Goal: Information Seeking & Learning: Learn about a topic

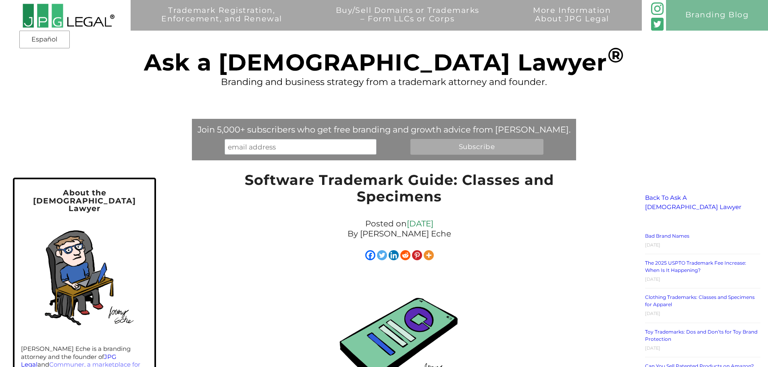
scroll to position [231, 0]
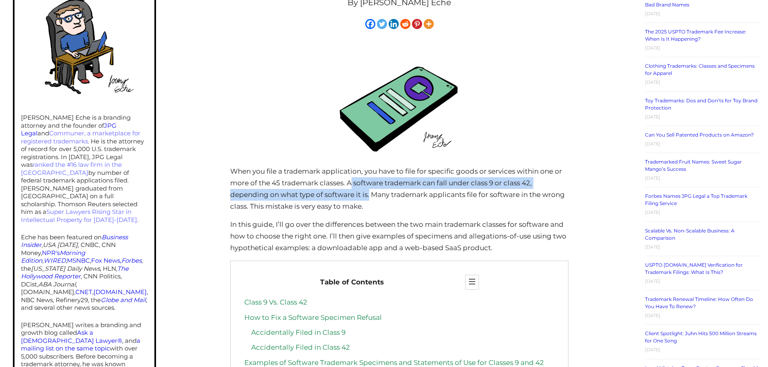
drag, startPoint x: 351, startPoint y: 182, endPoint x: 370, endPoint y: 197, distance: 23.7
click at [370, 197] on p "When you file a trademark application, you have to file for specific goods or s…" at bounding box center [399, 189] width 338 height 47
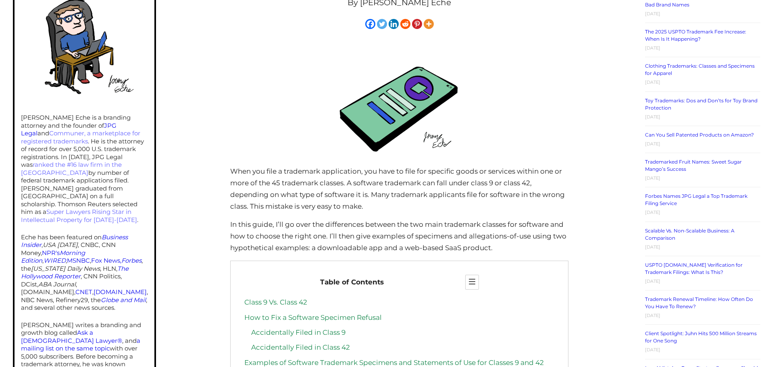
click at [384, 202] on p "When you file a trademark application, you have to file for specific goods or s…" at bounding box center [399, 189] width 338 height 47
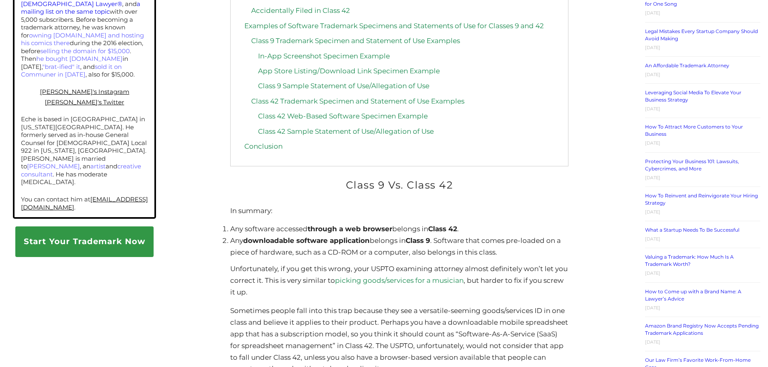
scroll to position [594, 0]
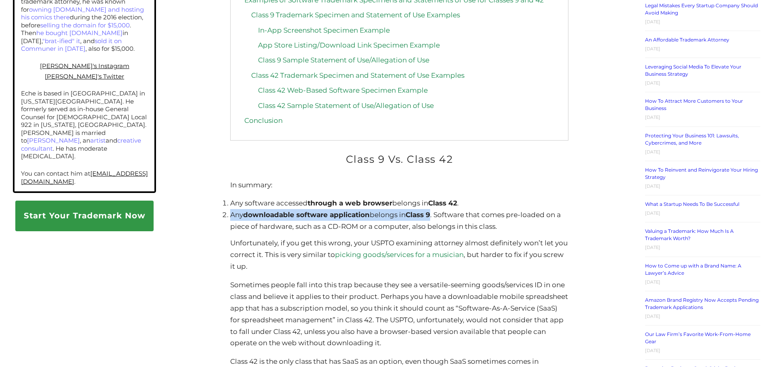
drag, startPoint x: 232, startPoint y: 216, endPoint x: 436, endPoint y: 216, distance: 203.9
click at [436, 216] on li "Any downloadable software application belongs in Class 9 . Software that comes …" at bounding box center [399, 220] width 338 height 23
click at [293, 231] on li "Any downloadable software application belongs in Class 9 . Software that comes …" at bounding box center [399, 220] width 338 height 23
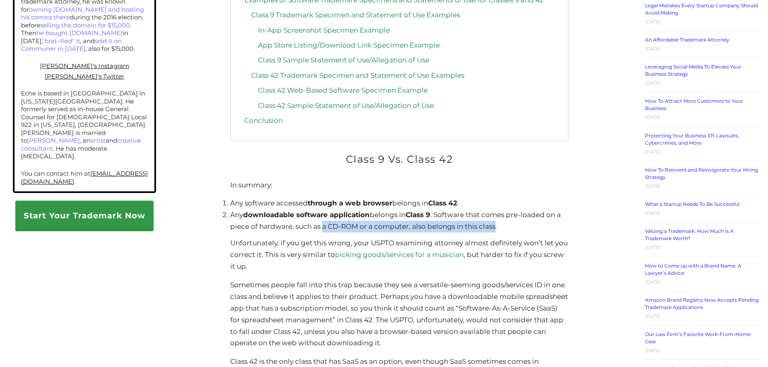
drag, startPoint x: 324, startPoint y: 230, endPoint x: 496, endPoint y: 231, distance: 171.7
click at [496, 231] on li "Any downloadable software application belongs in Class 9 . Software that comes …" at bounding box center [399, 220] width 338 height 23
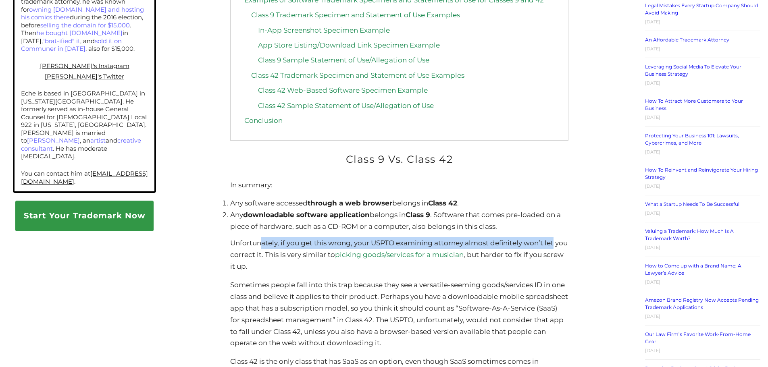
drag, startPoint x: 263, startPoint y: 243, endPoint x: 561, endPoint y: 247, distance: 298.7
click at [561, 247] on p "Unfortunately, if you get this wrong, your USPTO examining attorney almost defi…" at bounding box center [399, 254] width 338 height 35
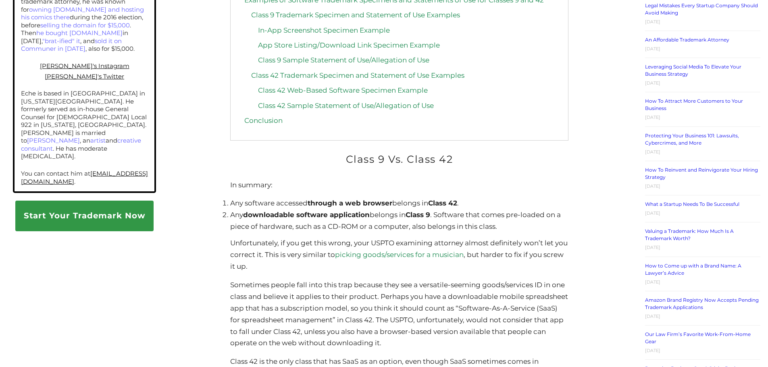
click at [275, 266] on p "Unfortunately, if you get this wrong, your USPTO examining attorney almost defi…" at bounding box center [399, 254] width 338 height 35
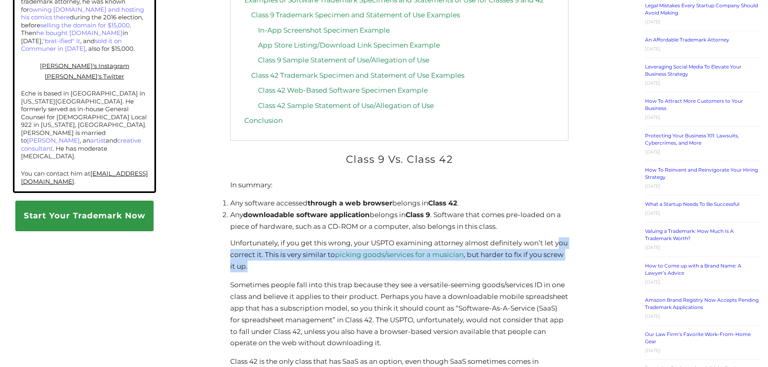
drag, startPoint x: 278, startPoint y: 267, endPoint x: 235, endPoint y: 259, distance: 43.5
click at [235, 259] on p "Unfortunately, if you get this wrong, your USPTO examining attorney almost defi…" at bounding box center [399, 254] width 338 height 35
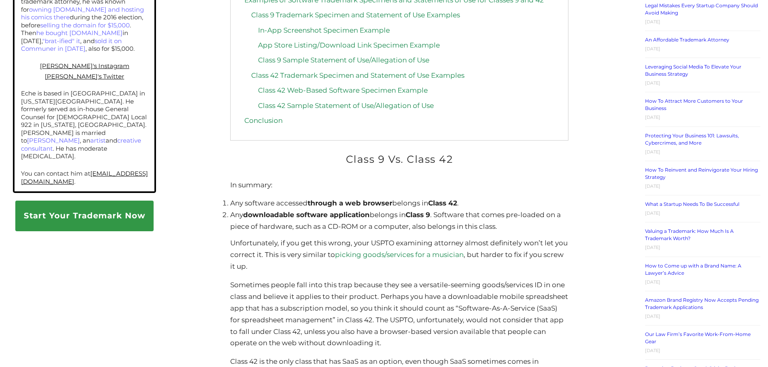
click at [333, 222] on li "Any downloadable software application belongs in Class 9 . Software that comes …" at bounding box center [399, 220] width 338 height 23
